Goal: Find specific page/section: Find specific page/section

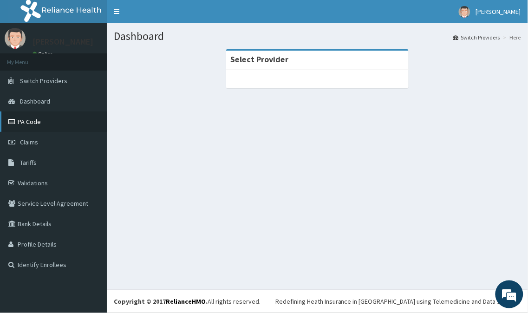
click at [45, 123] on link "PA Code" at bounding box center [53, 121] width 107 height 20
drag, startPoint x: 0, startPoint y: 39, endPoint x: 1, endPoint y: 46, distance: 6.6
click at [0, 43] on div "Dr Ogunfuwa Online" at bounding box center [53, 38] width 107 height 30
click at [56, 126] on link "PA Code" at bounding box center [53, 121] width 107 height 20
click at [40, 121] on link "PA Code" at bounding box center [53, 121] width 107 height 20
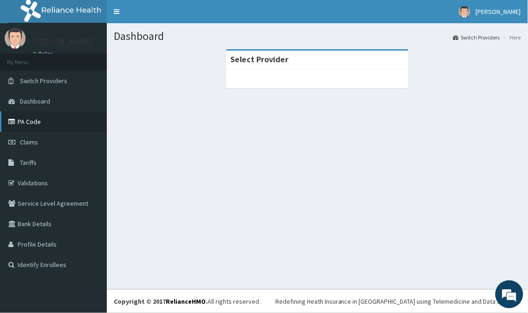
click at [32, 111] on link "PA Code" at bounding box center [53, 121] width 107 height 20
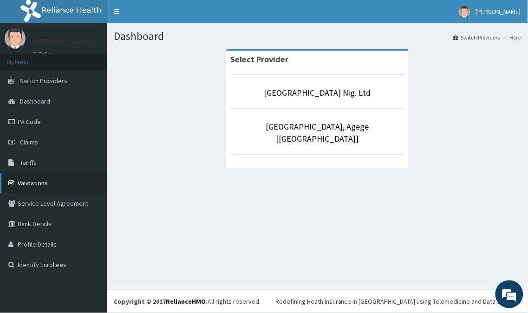
click at [52, 182] on link "Validations" at bounding box center [53, 183] width 107 height 20
click at [52, 121] on link "PA Code" at bounding box center [53, 121] width 107 height 20
click at [36, 124] on link "PA Code" at bounding box center [53, 121] width 107 height 20
